Goal: Task Accomplishment & Management: Manage account settings

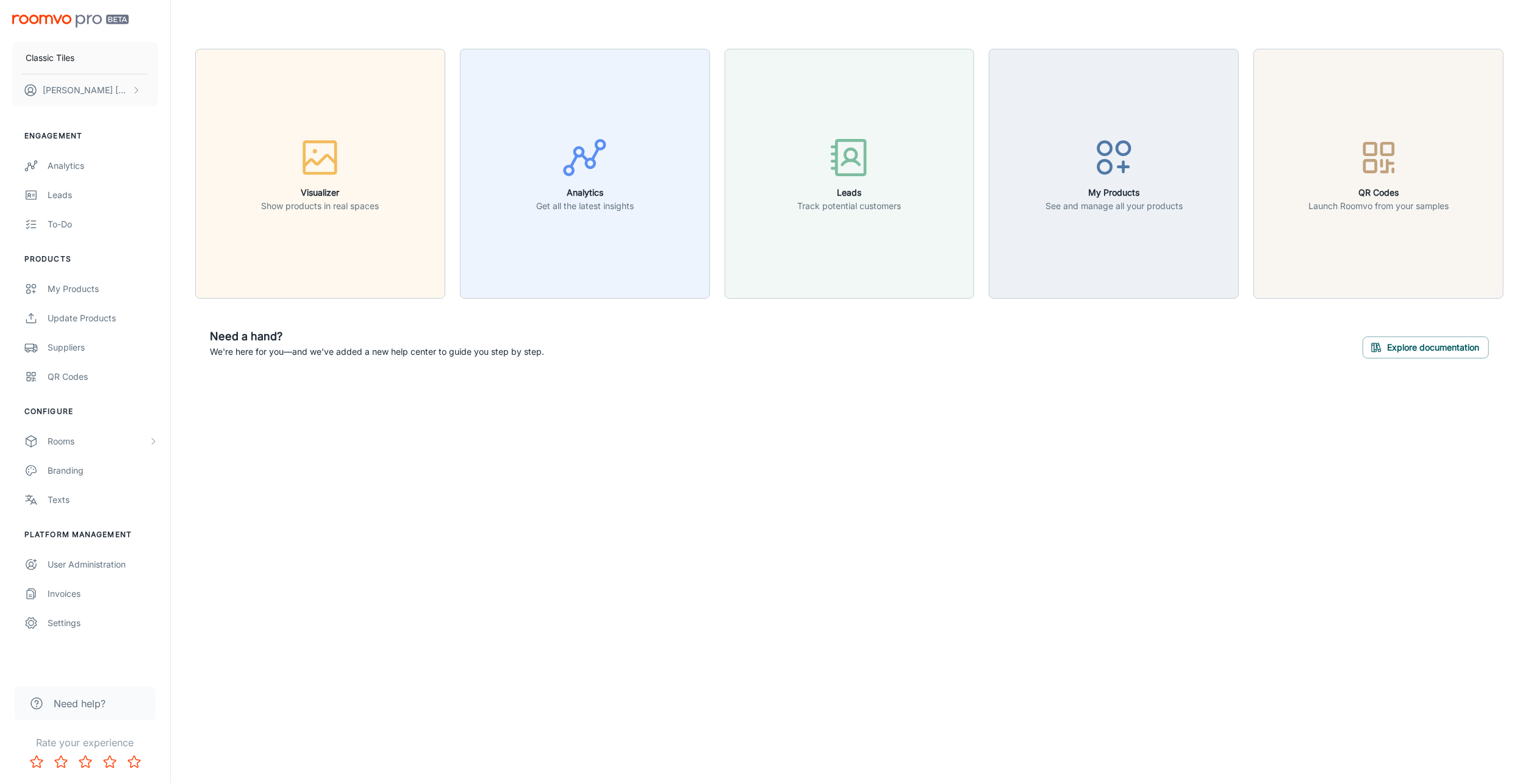
click at [79, 622] on div "Settings" at bounding box center [102, 623] width 111 height 13
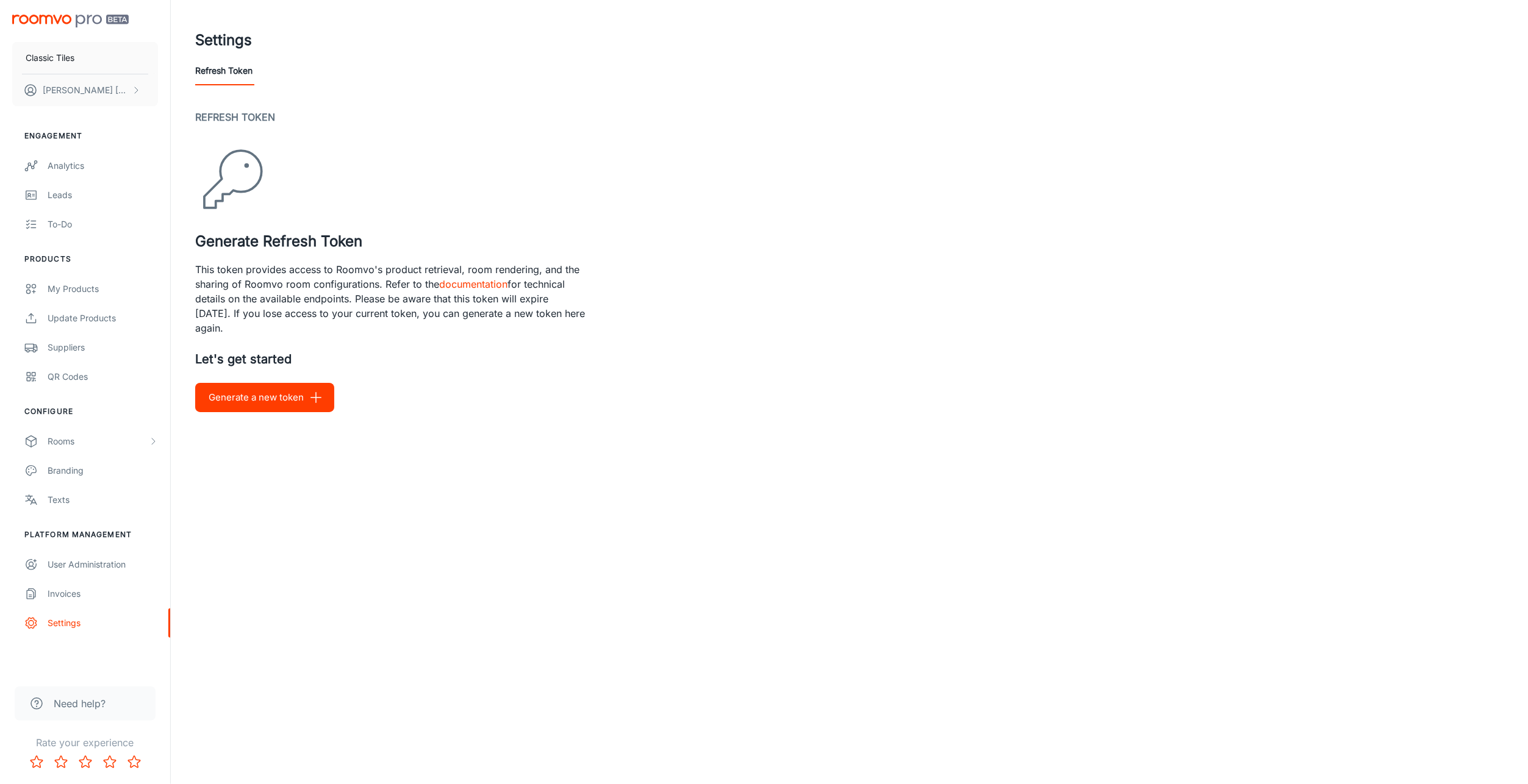
click at [348, 271] on p "This token provides access to Roomvo's product retrieval, room rendering, and t…" at bounding box center [390, 298] width 390 height 73
click at [349, 271] on p "This token provides access to Roomvo's product retrieval, room rendering, and t…" at bounding box center [390, 298] width 390 height 73
click at [351, 272] on p "This token provides access to Roomvo's product retrieval, room rendering, and t…" at bounding box center [390, 298] width 390 height 73
click at [312, 298] on p "This token provides access to Roomvo's product retrieval, room rendering, and t…" at bounding box center [390, 298] width 390 height 73
click at [309, 403] on icon "button" at bounding box center [315, 397] width 14 height 14
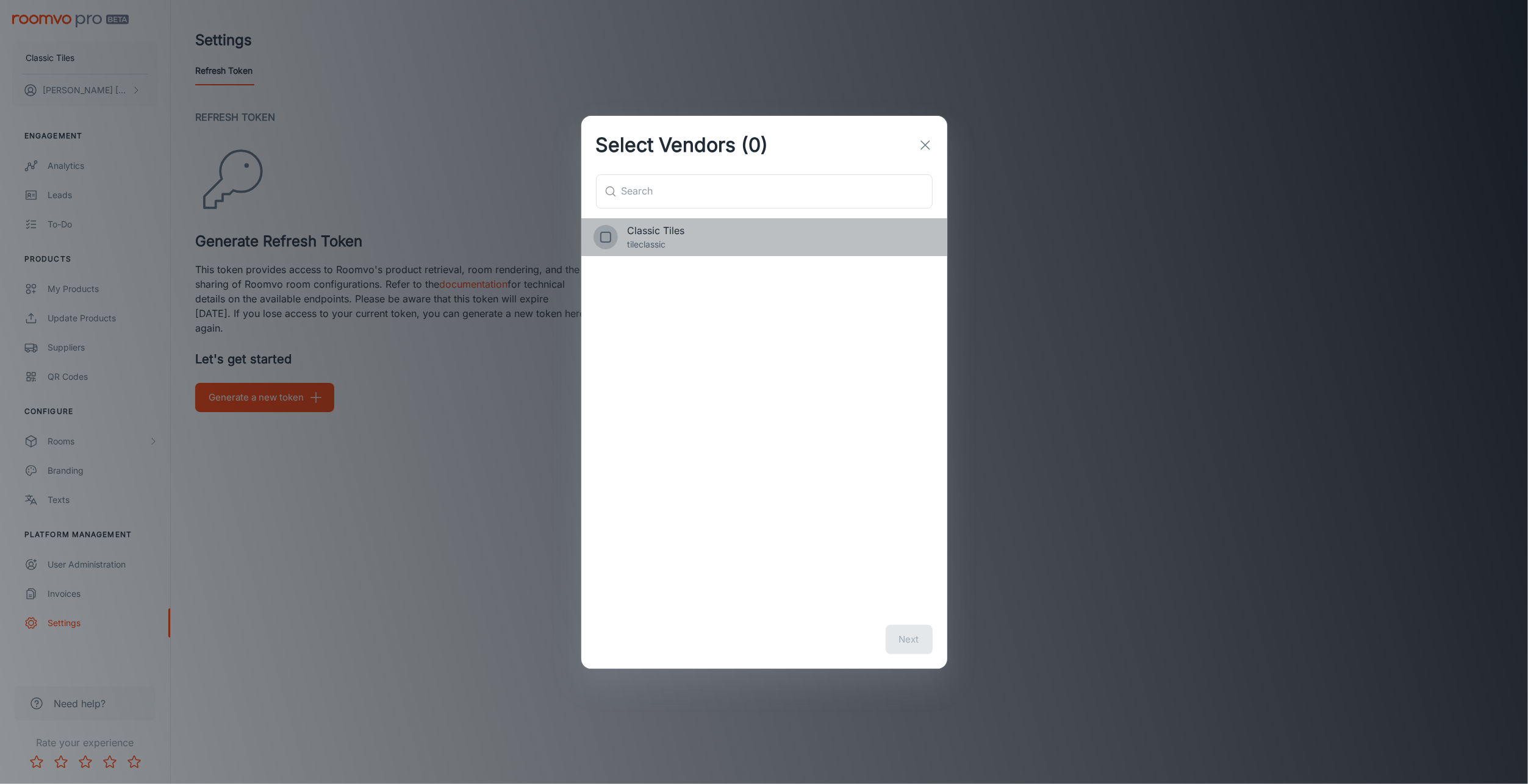
click at [610, 235] on input "checkbox" at bounding box center [605, 238] width 25 height 25
checkbox input "true"
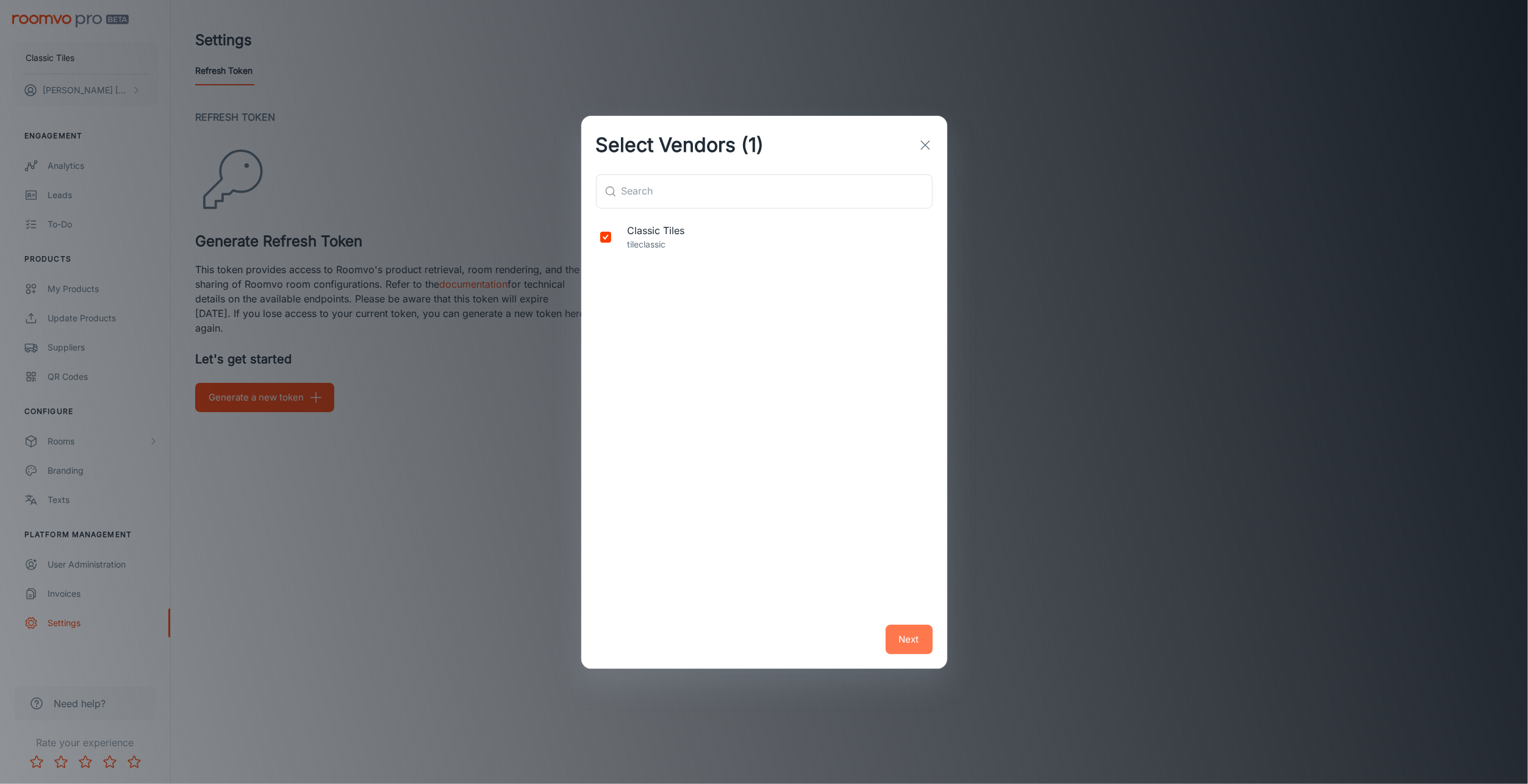
click at [915, 648] on button "Next" at bounding box center [909, 639] width 47 height 29
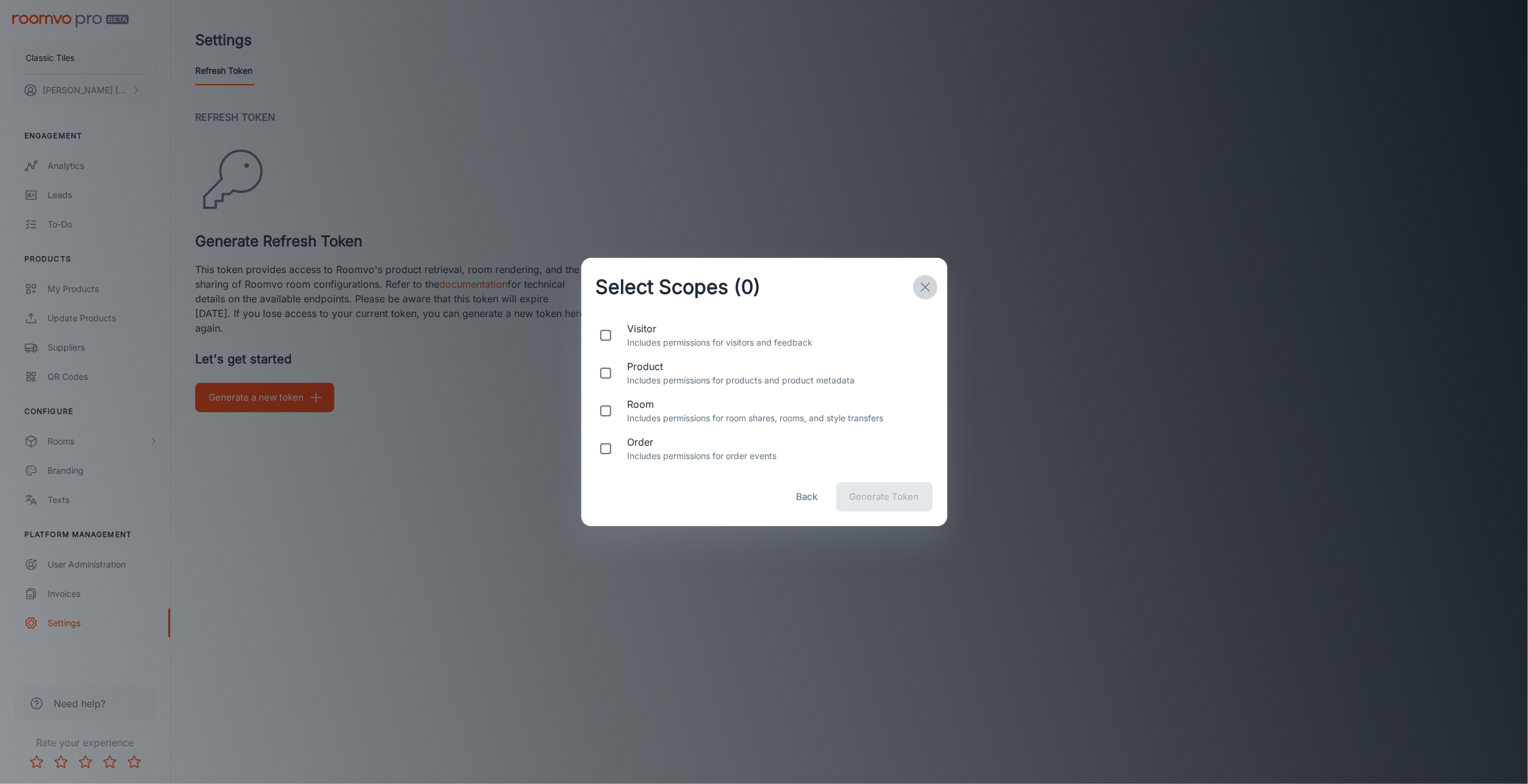
click at [931, 288] on icon "button" at bounding box center [925, 286] width 14 height 14
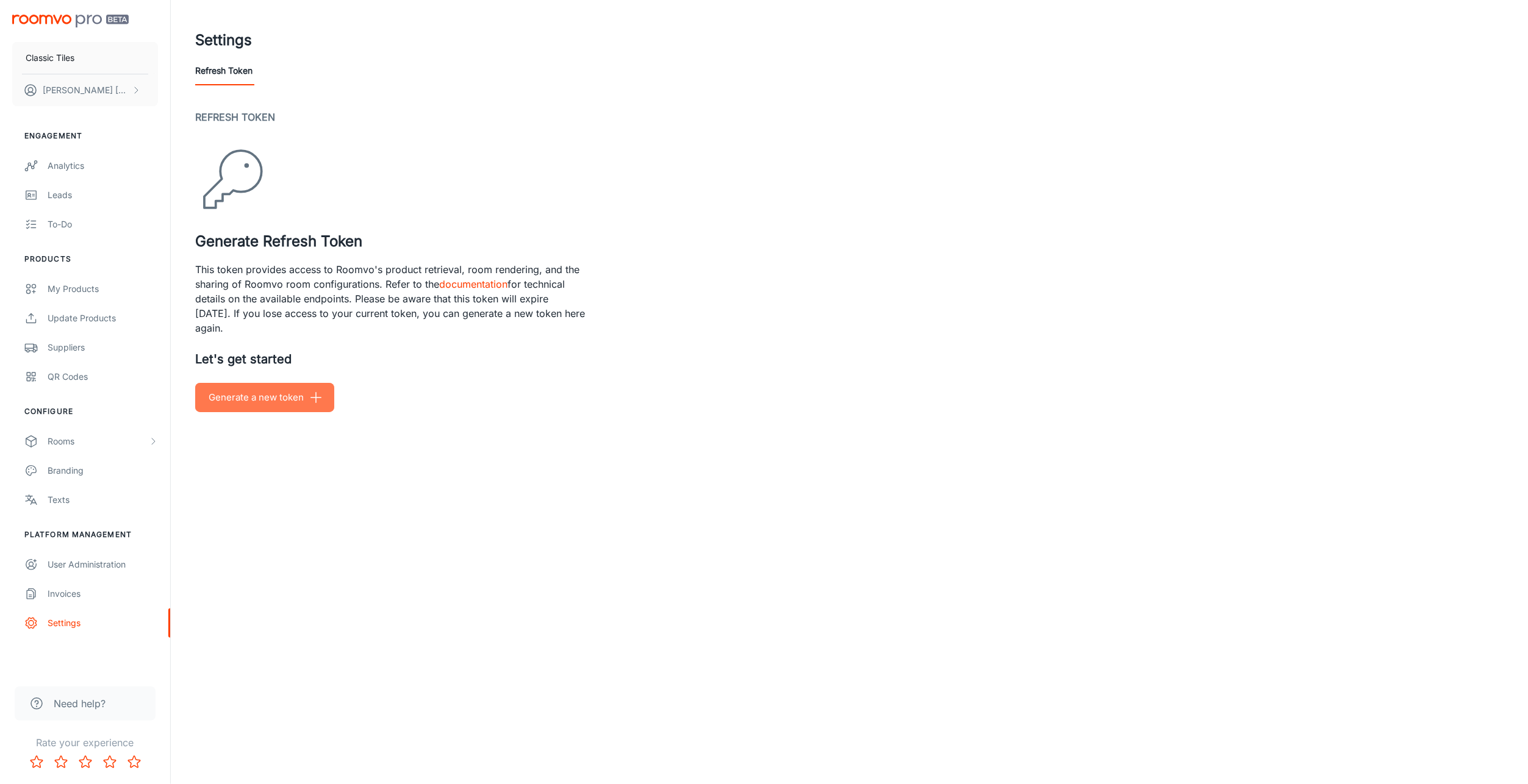
click at [256, 397] on button "Generate a new token" at bounding box center [264, 397] width 139 height 29
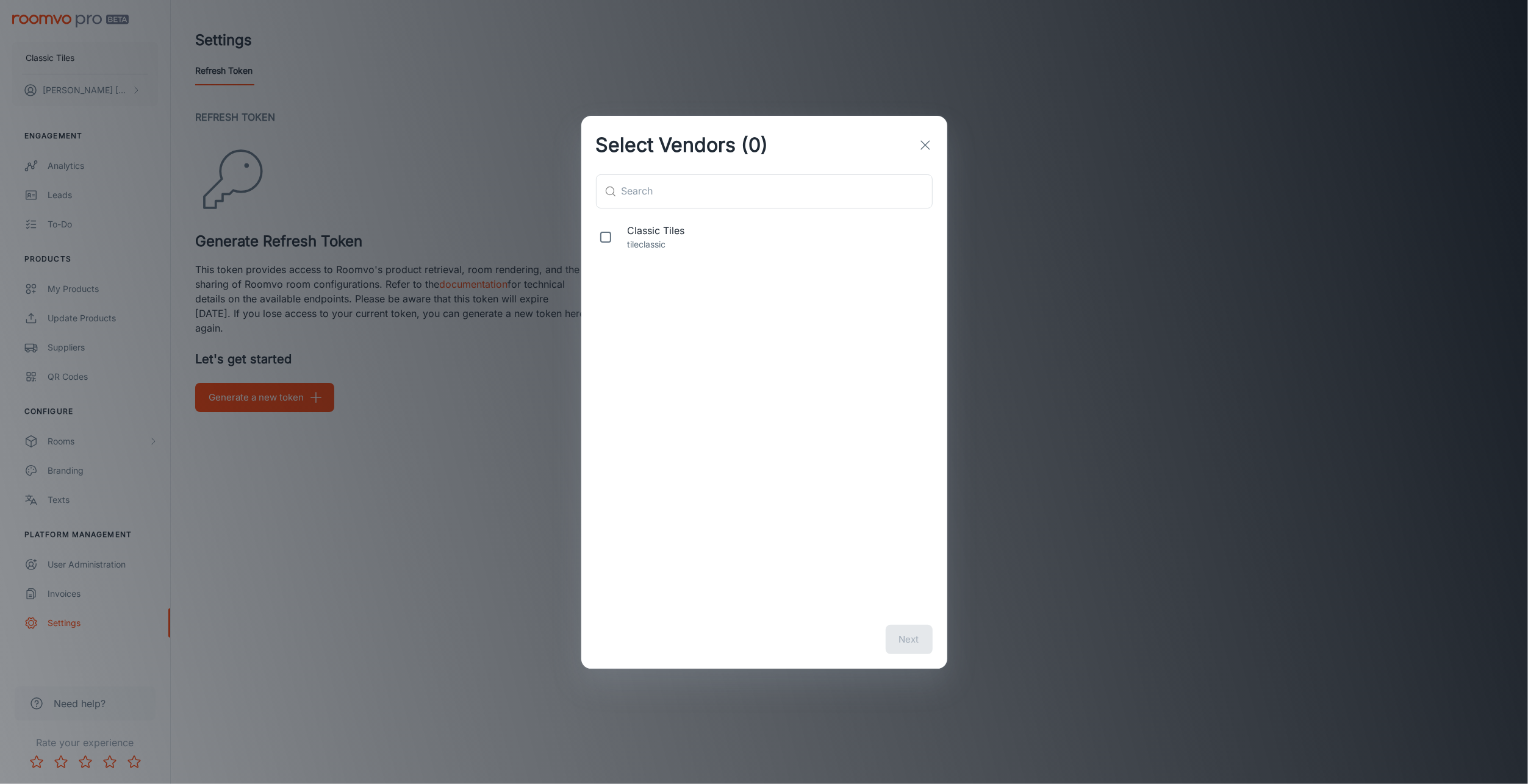
click at [629, 233] on span "Classic Tiles" at bounding box center [777, 230] width 300 height 14
checkbox input "true"
click at [913, 633] on button "Next" at bounding box center [909, 639] width 47 height 29
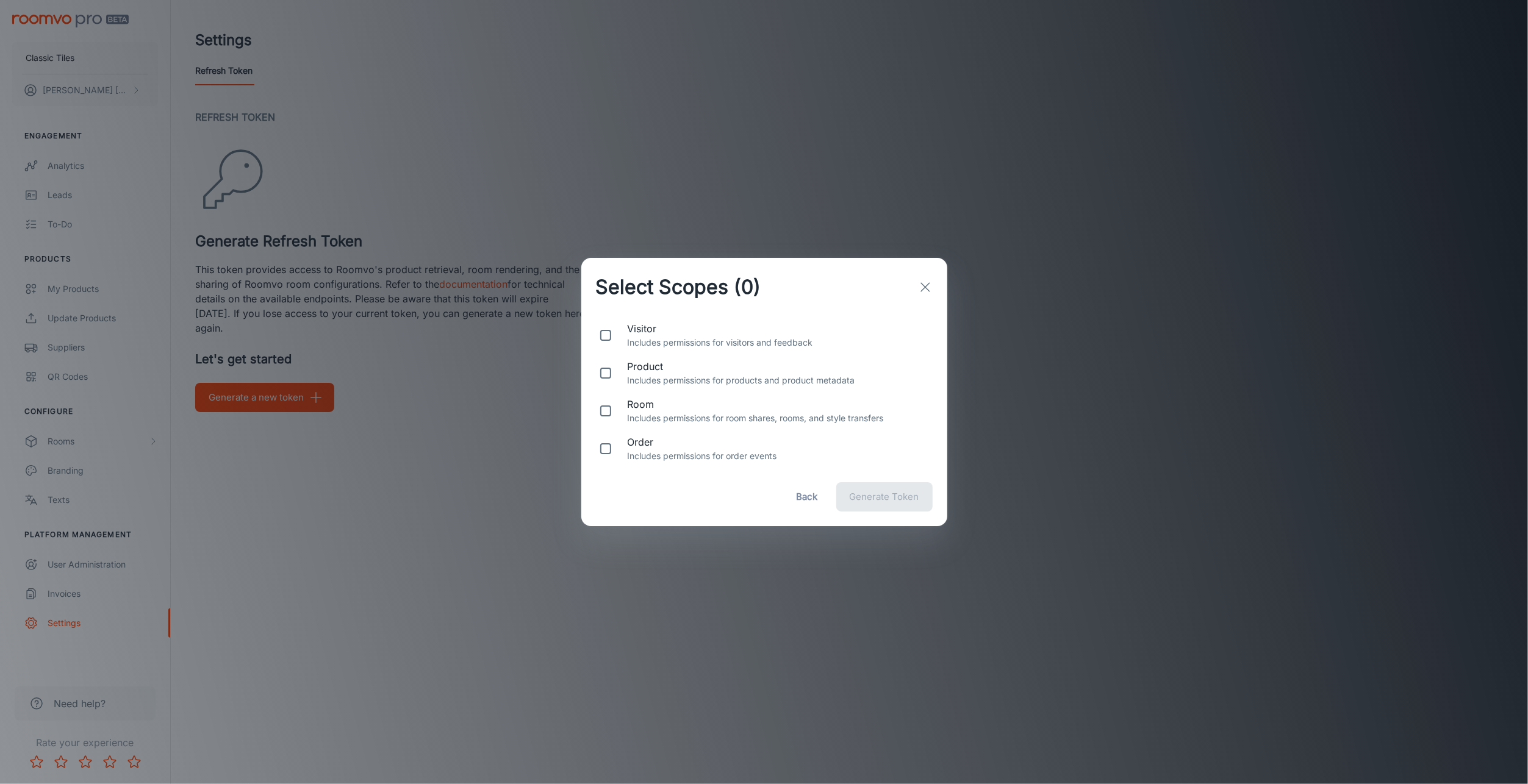
click at [604, 377] on input "checkbox" at bounding box center [605, 373] width 25 height 25
checkbox input "true"
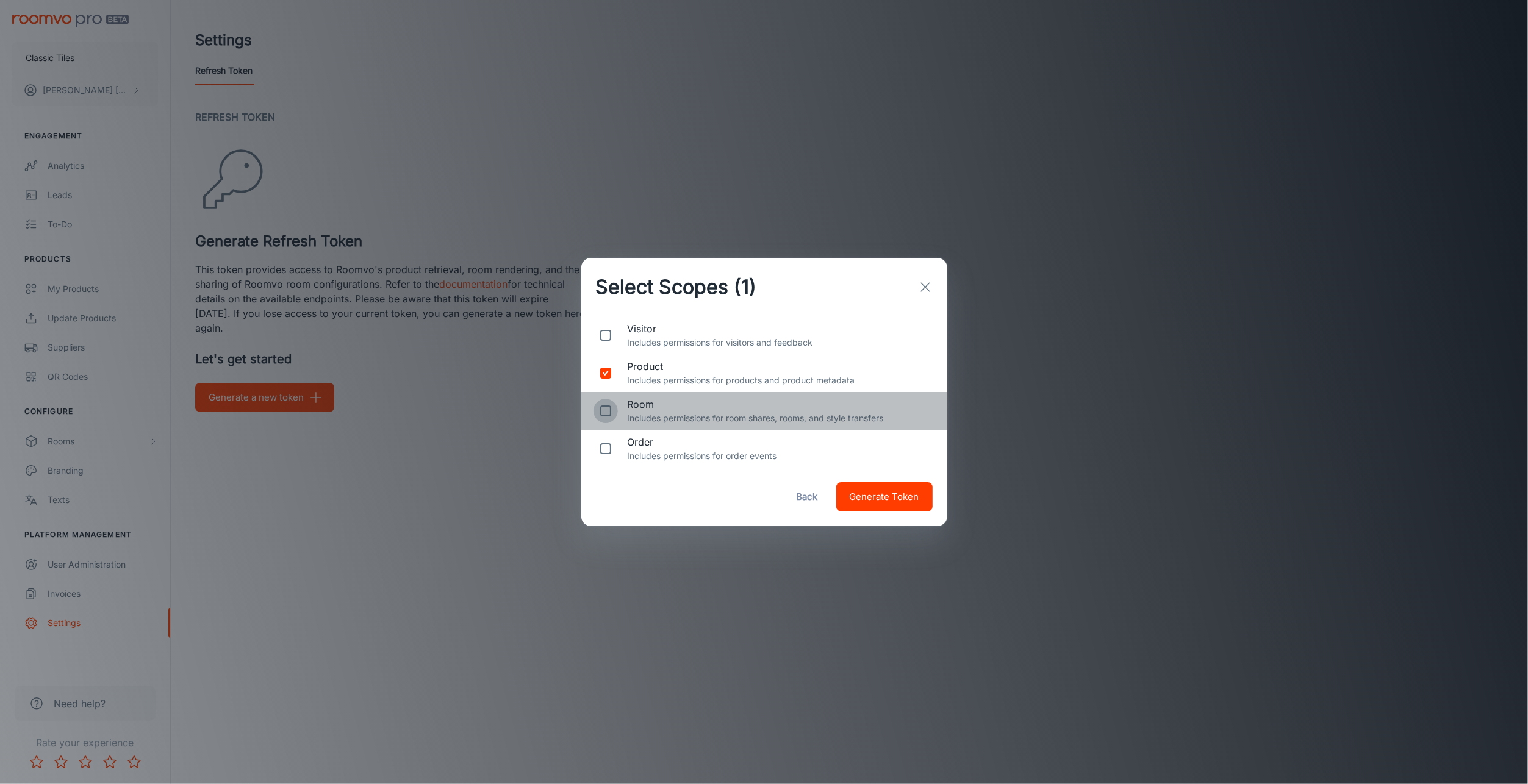
click at [605, 413] on input "checkbox" at bounding box center [605, 411] width 25 height 25
checkbox input "true"
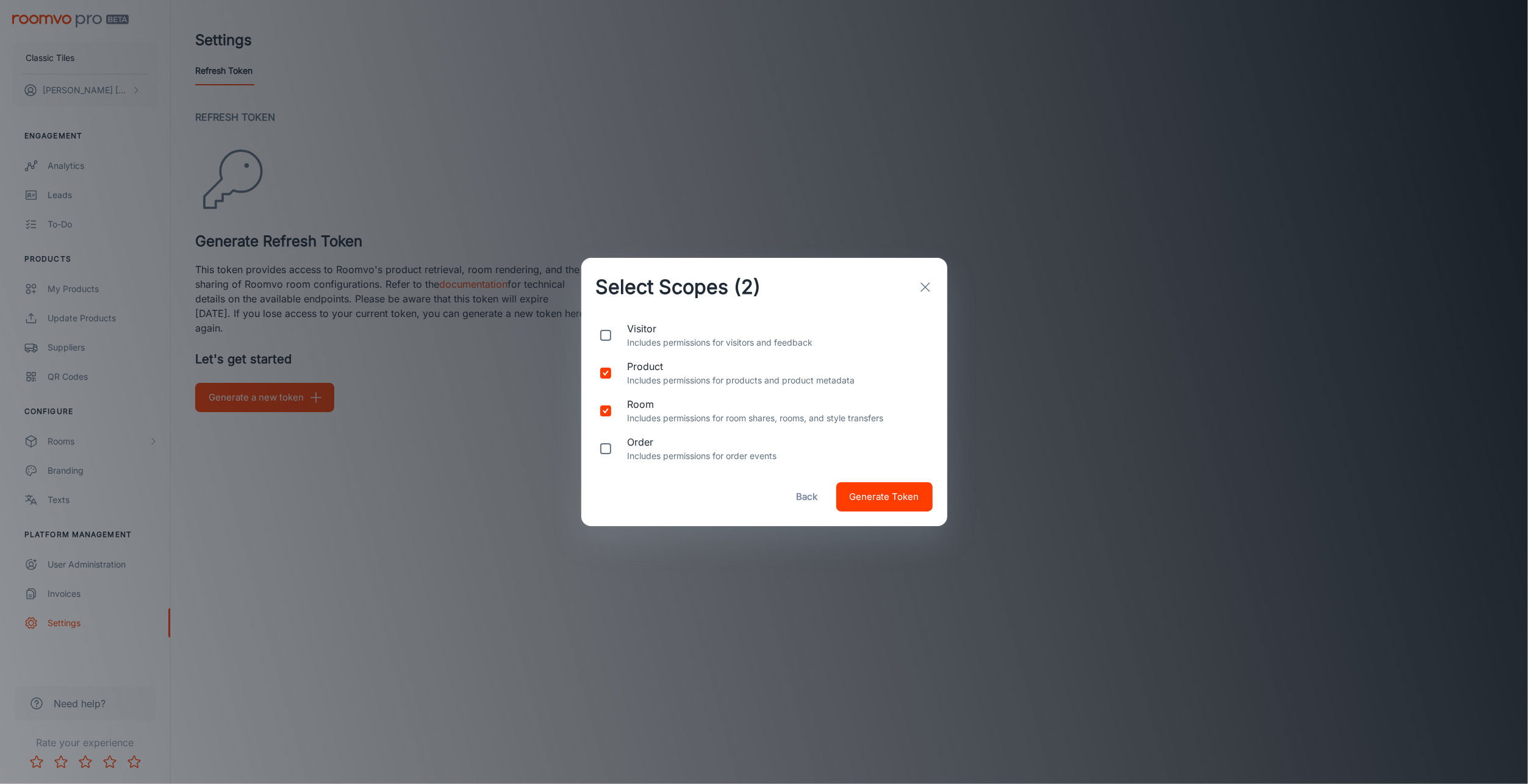
click at [602, 447] on input "checkbox" at bounding box center [605, 449] width 25 height 25
click at [619, 446] on div "order Includes permissions for order events" at bounding box center [764, 449] width 366 height 38
checkbox input "false"
click at [924, 295] on button "button" at bounding box center [926, 287] width 25 height 25
checkbox input "false"
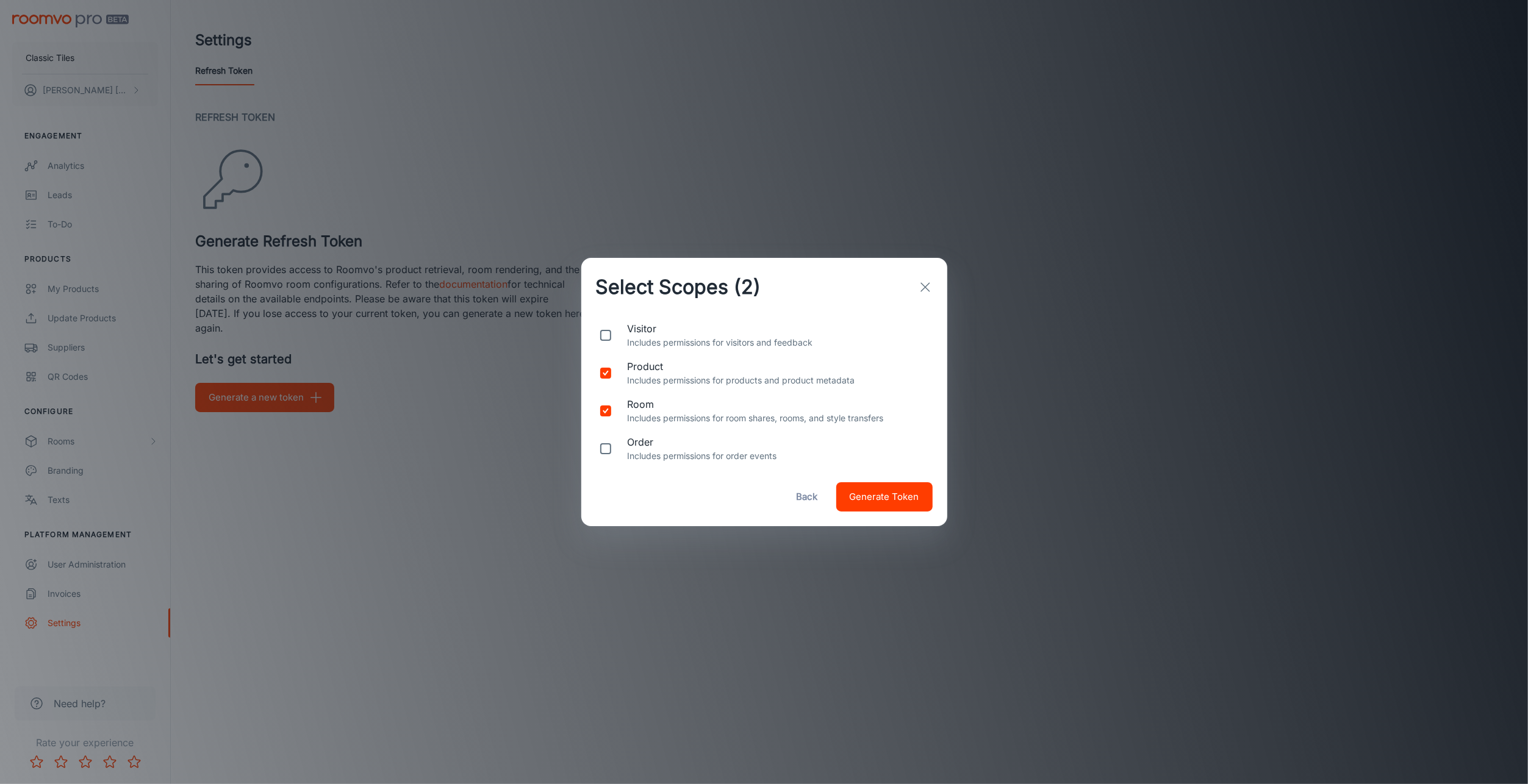
checkbox input "false"
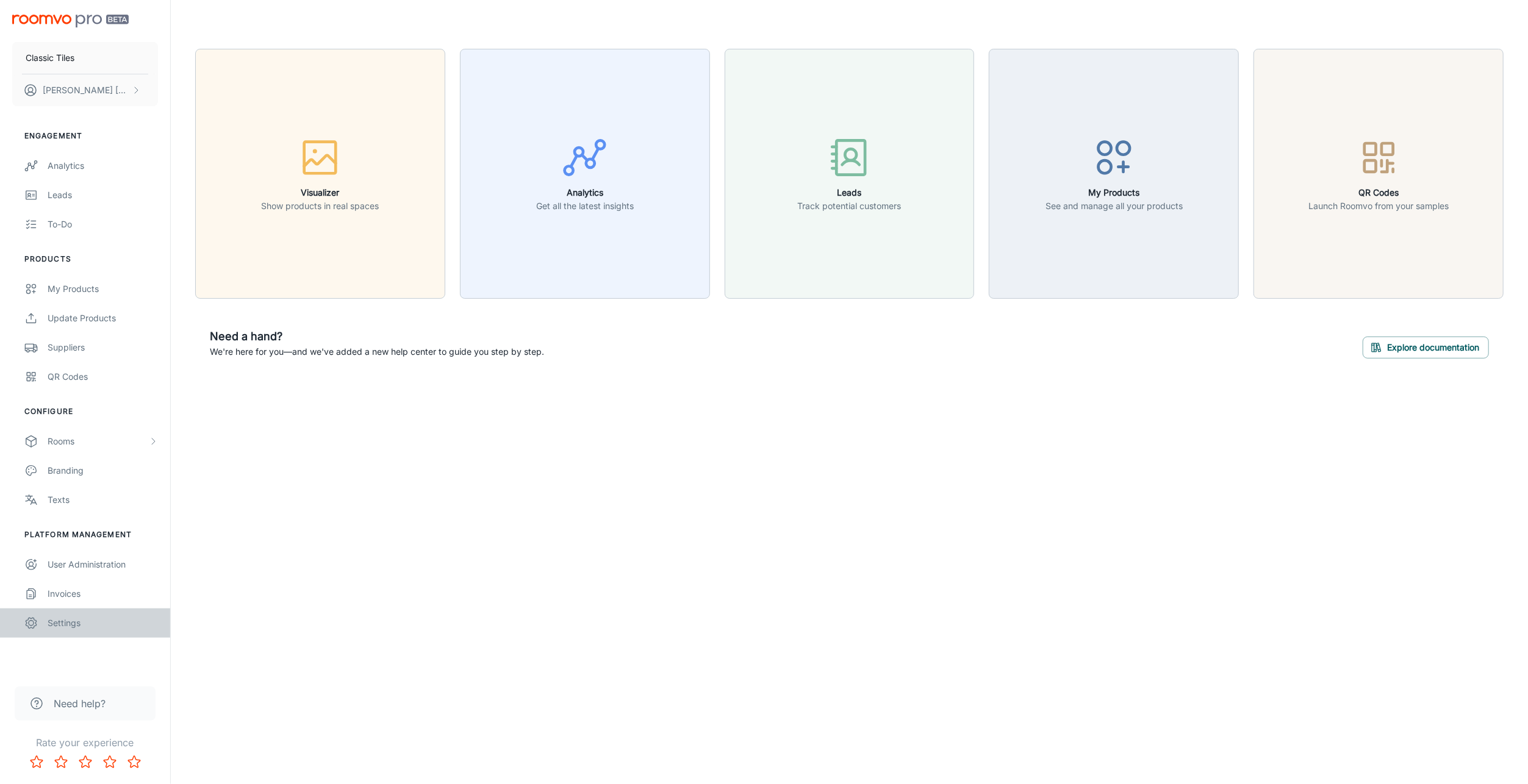
click at [62, 620] on div "Settings" at bounding box center [102, 623] width 111 height 13
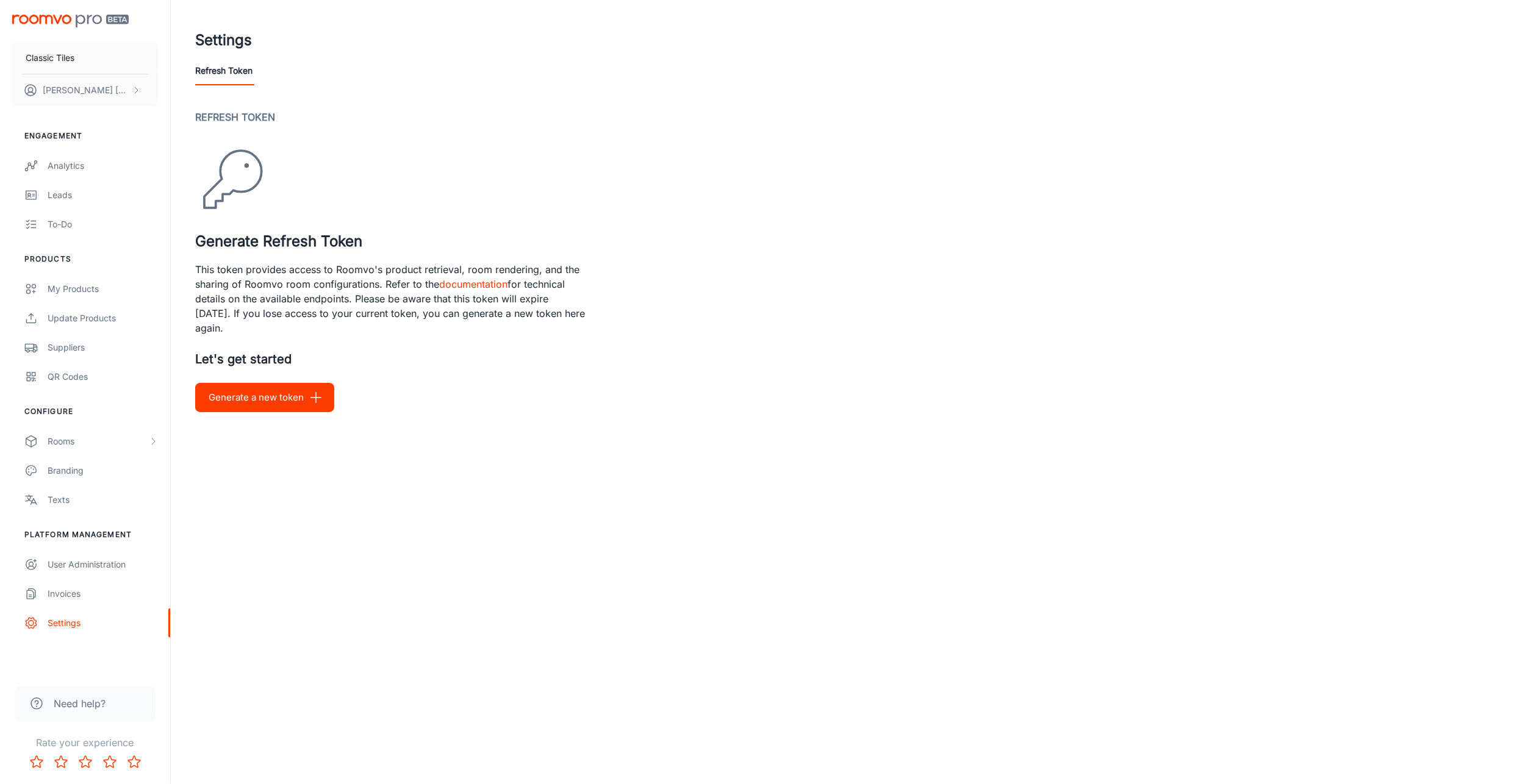
click at [470, 283] on link "documentation" at bounding box center [473, 284] width 68 height 12
